Goal: Check status: Check status

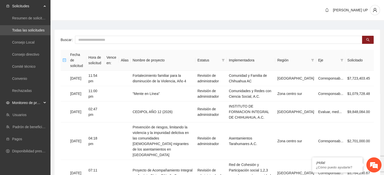
click at [39, 98] on span "Monitoreo de proyectos" at bounding box center [27, 103] width 30 height 10
click at [23, 139] on link "Activos" at bounding box center [17, 139] width 11 height 4
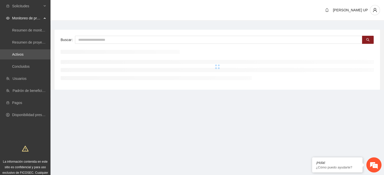
click at [98, 39] on input "text" at bounding box center [218, 40] width 287 height 8
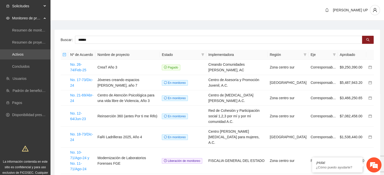
type input "******"
click at [23, 3] on span "Solicitudes" at bounding box center [27, 6] width 30 height 10
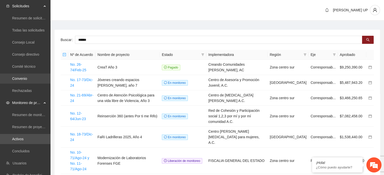
click at [25, 78] on link "Convenio" at bounding box center [19, 79] width 15 height 4
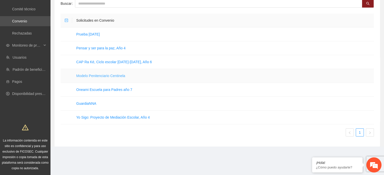
scroll to position [58, 0]
click at [111, 116] on link "Yo Sigo: Proyecto de Mediación Escolar, Año 4" at bounding box center [112, 118] width 73 height 4
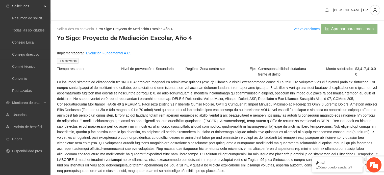
click at [308, 14] on div "[PERSON_NAME] UP" at bounding box center [218, 10] width 334 height 21
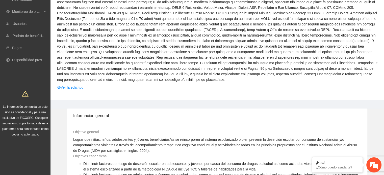
scroll to position [90, 0]
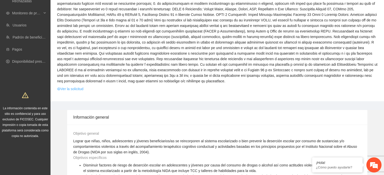
click at [81, 89] on link "Ver la solicitud" at bounding box center [70, 89] width 26 height 6
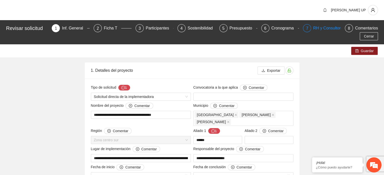
click at [313, 31] on div "RH y Consultores" at bounding box center [331, 28] width 36 height 8
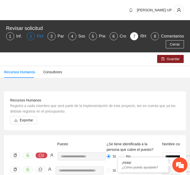
click at [30, 39] on div "2" at bounding box center [31, 36] width 8 height 8
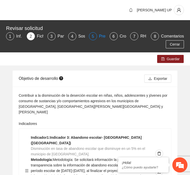
click at [97, 37] on div "5 Presupuesto" at bounding box center [97, 36] width 17 height 8
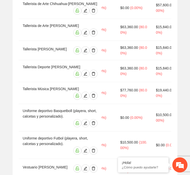
scroll to position [0, 243]
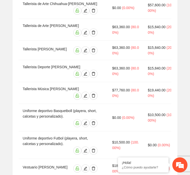
drag, startPoint x: 66, startPoint y: 128, endPoint x: 44, endPoint y: 126, distance: 21.6
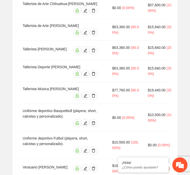
copy td "$6,073,790.00"
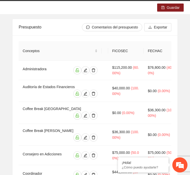
scroll to position [0, 0]
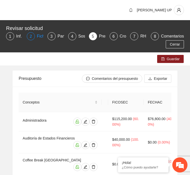
click at [34, 37] on div "2" at bounding box center [31, 36] width 8 height 8
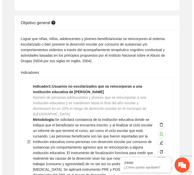
scroll to position [626, 0]
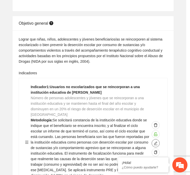
type textarea "*"
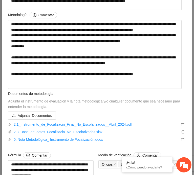
scroll to position [83, 0]
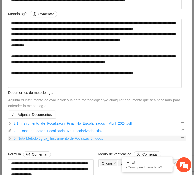
click at [89, 138] on link "0. Nota Metodológica_ Instrumento de Focalización.docx" at bounding box center [96, 139] width 168 height 6
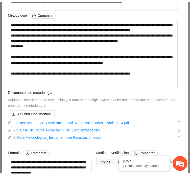
scroll to position [0, 0]
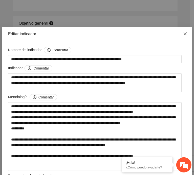
click at [184, 29] on span "Close" at bounding box center [185, 34] width 14 height 14
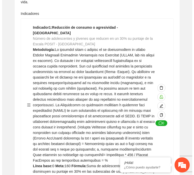
scroll to position [1484, 0]
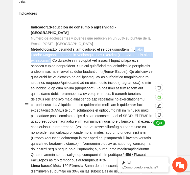
drag, startPoint x: 131, startPoint y: 15, endPoint x: 152, endPoint y: 21, distance: 21.6
click at [152, 24] on div "Indicador 1 : Reducción de consumo o agresividad - Chihuahua Número de adolesce…" at bounding box center [92, 104] width 122 height 161
copy span "scala Problem Oriented Screening Instrument for Teenagers (POSIT, por sus sigla…"
click at [160, 104] on icon "edit" at bounding box center [159, 106] width 4 height 4
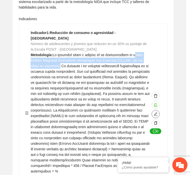
type textarea "*"
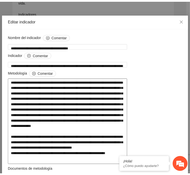
scroll to position [0, 0]
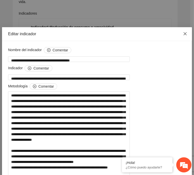
click at [178, 35] on span "Close" at bounding box center [185, 34] width 14 height 14
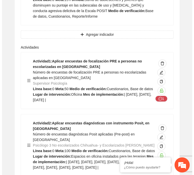
scroll to position [3847, 0]
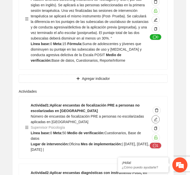
type textarea "*******"
type input "**********"
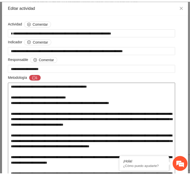
scroll to position [4, 0]
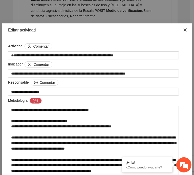
click at [179, 33] on span "Close" at bounding box center [185, 30] width 14 height 14
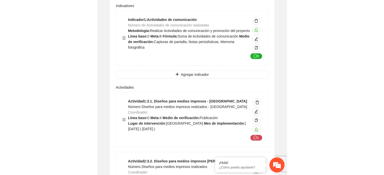
scroll to position [6928, 0]
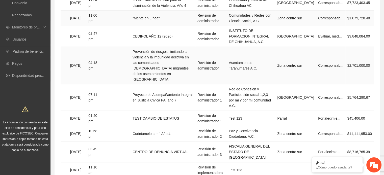
scroll to position [80, 0]
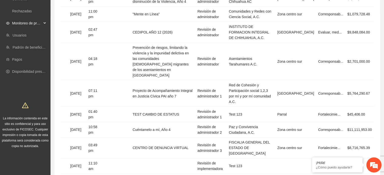
click at [39, 19] on span "Monitoreo de proyectos" at bounding box center [27, 23] width 30 height 10
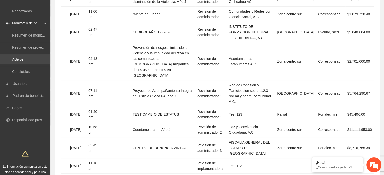
click at [23, 58] on link "Activos" at bounding box center [17, 60] width 11 height 4
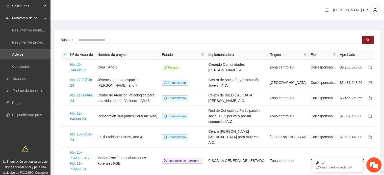
click at [34, 4] on span "Solicitudes" at bounding box center [27, 6] width 30 height 10
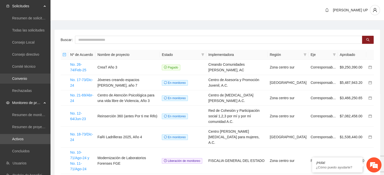
click at [27, 81] on link "Convenio" at bounding box center [19, 79] width 15 height 4
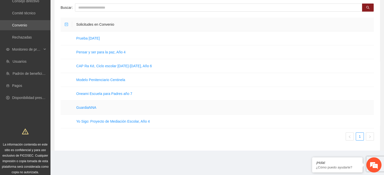
scroll to position [54, 0]
click at [42, 52] on div "Monitoreo de proyectos" at bounding box center [25, 49] width 51 height 10
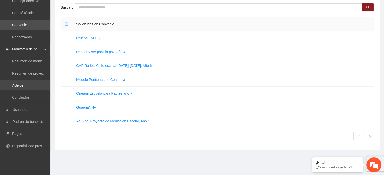
click at [23, 88] on link "Activos" at bounding box center [17, 86] width 11 height 4
